Goal: Find specific fact: Find specific fact

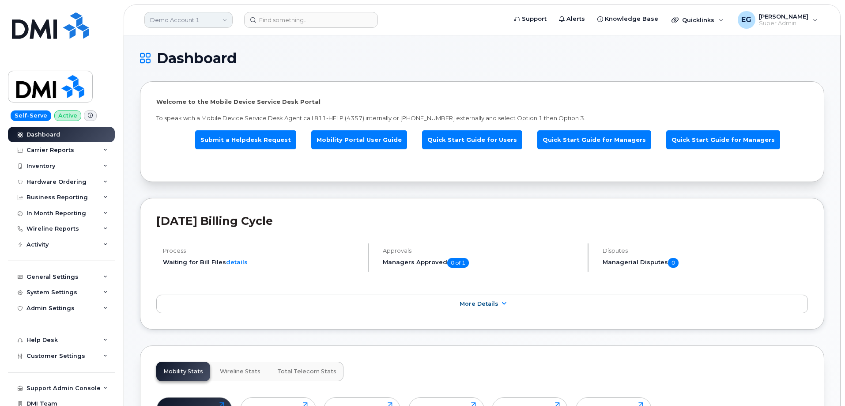
scroll to position [44, 0]
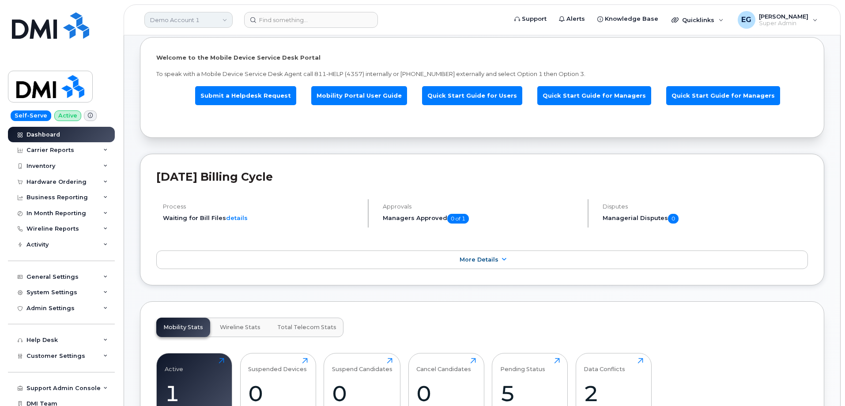
click at [211, 20] on link "Demo Account 1" at bounding box center [188, 20] width 88 height 16
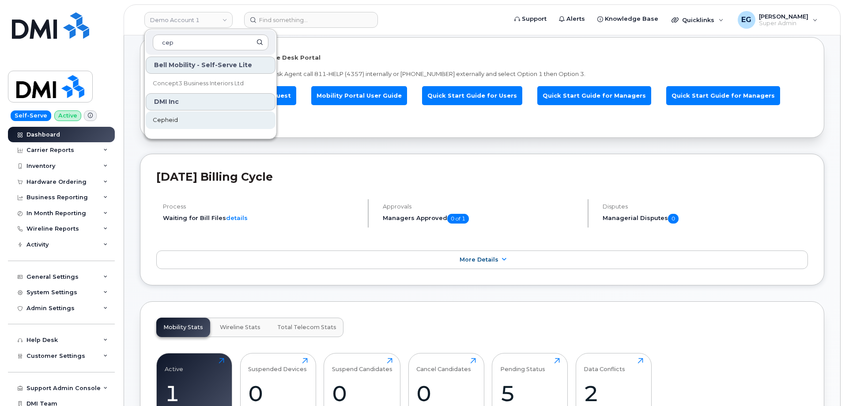
type input "cep"
click at [174, 121] on span "Cepheid" at bounding box center [165, 120] width 25 height 9
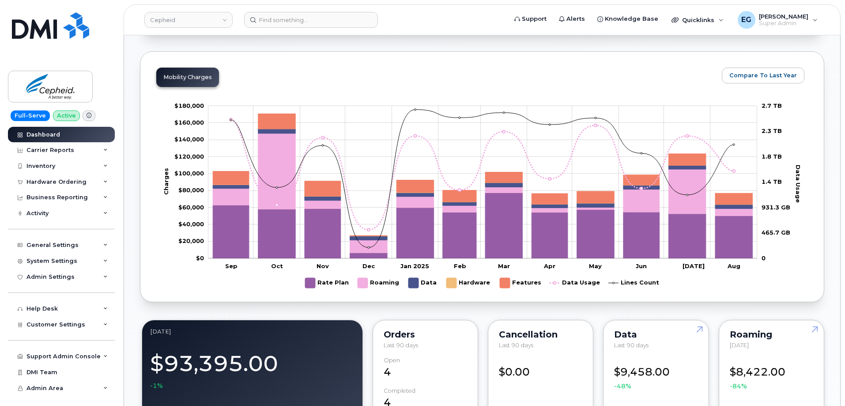
scroll to position [397, 0]
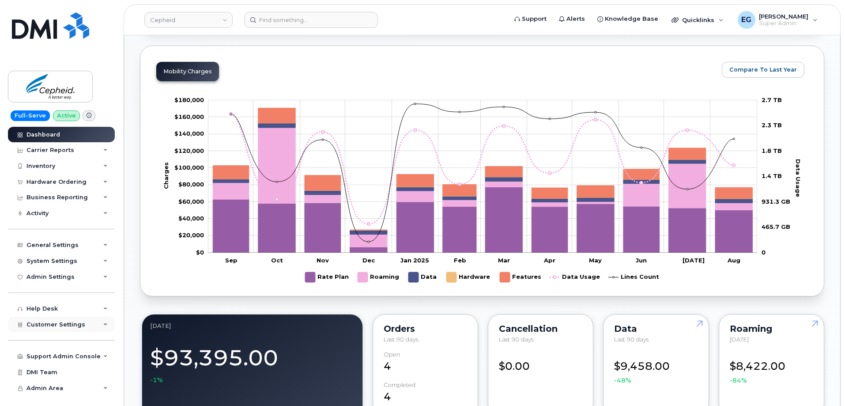
click at [87, 324] on div "Customer Settings" at bounding box center [61, 324] width 107 height 16
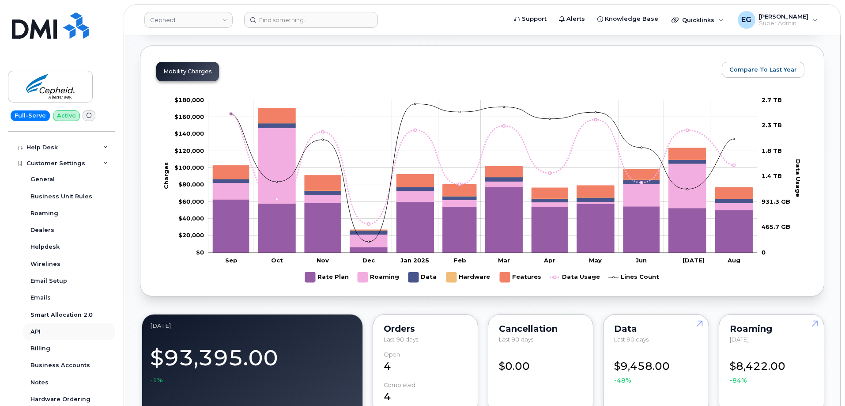
scroll to position [177, 0]
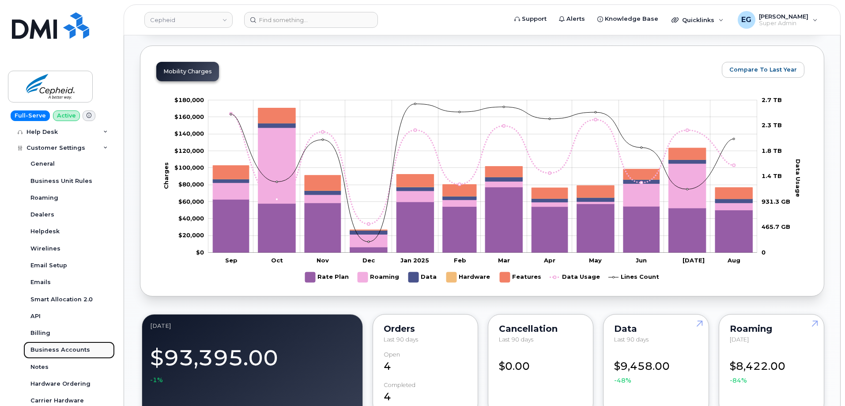
click at [68, 346] on div "Business Accounts" at bounding box center [60, 350] width 60 height 8
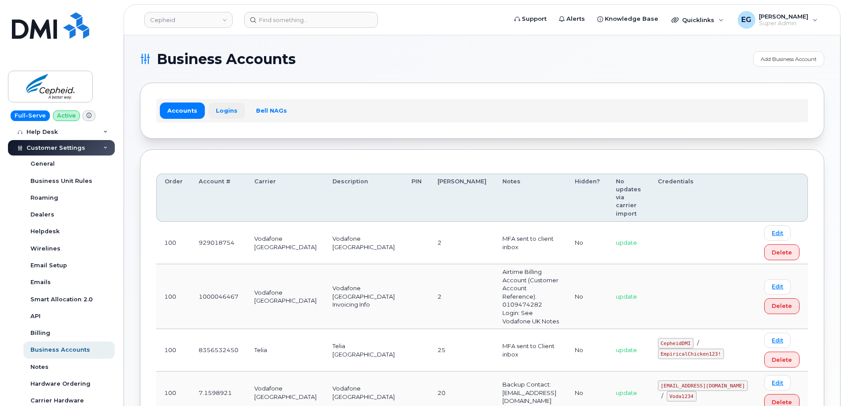
click at [224, 104] on link "Logins" at bounding box center [226, 110] width 37 height 16
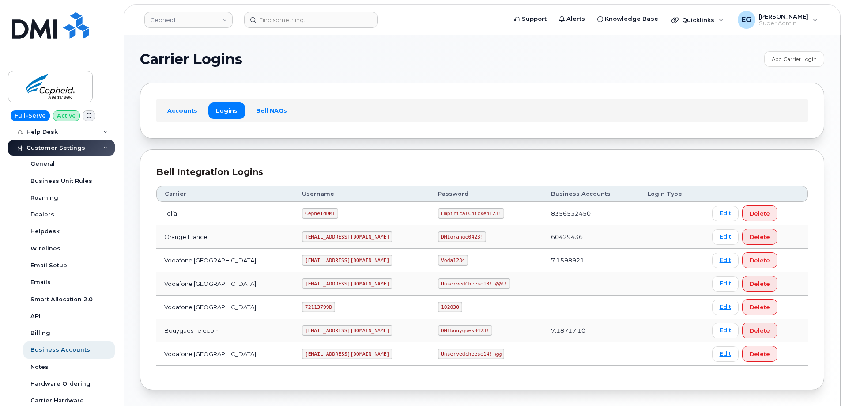
click at [318, 307] on code "72113799D" at bounding box center [318, 306] width 33 height 11
copy code "72113799D"
drag, startPoint x: 424, startPoint y: 308, endPoint x: 405, endPoint y: 305, distance: 19.6
click at [438, 305] on code "102030" at bounding box center [450, 306] width 24 height 11
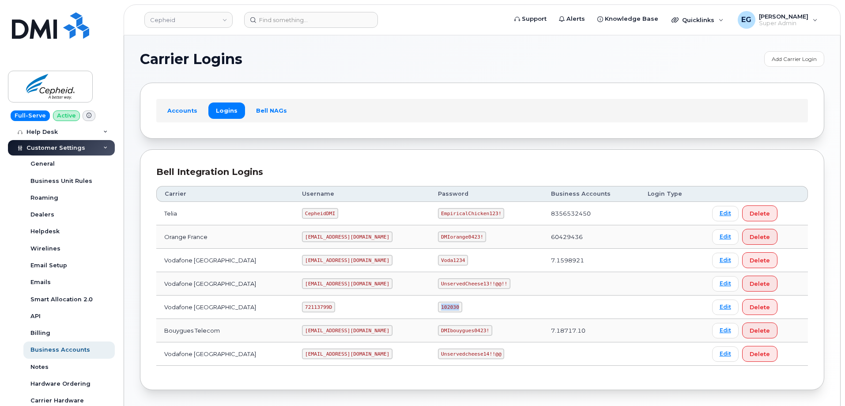
copy code "102030"
